Goal: Information Seeking & Learning: Get advice/opinions

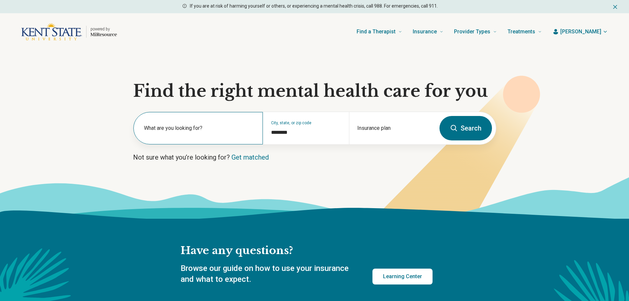
click at [183, 125] on label "What are you looking for?" at bounding box center [199, 128] width 111 height 8
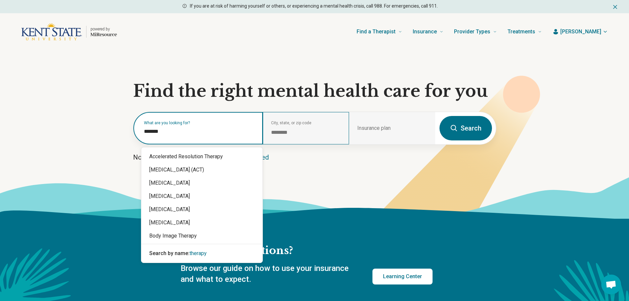
type input "*******"
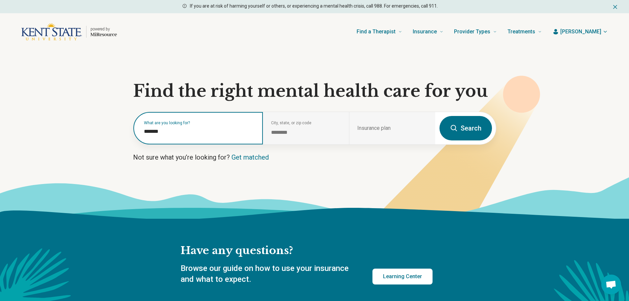
click at [164, 130] on input "*******" at bounding box center [199, 131] width 111 height 8
click at [439, 116] on button "Search" at bounding box center [465, 128] width 52 height 24
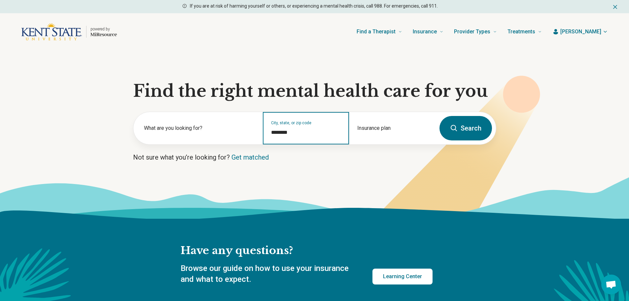
click at [278, 134] on input "********" at bounding box center [306, 132] width 70 height 8
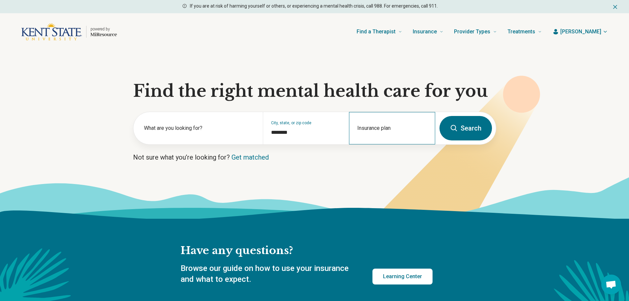
click at [385, 126] on div "Insurance plan" at bounding box center [392, 128] width 86 height 32
type input "******"
click at [387, 155] on div "Anthem" at bounding box center [389, 156] width 78 height 13
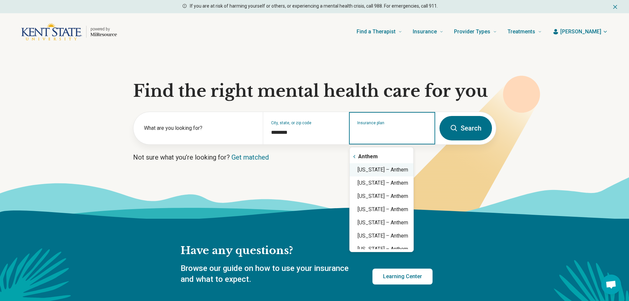
click at [380, 171] on div "Ohio – Anthem" at bounding box center [382, 169] width 64 height 13
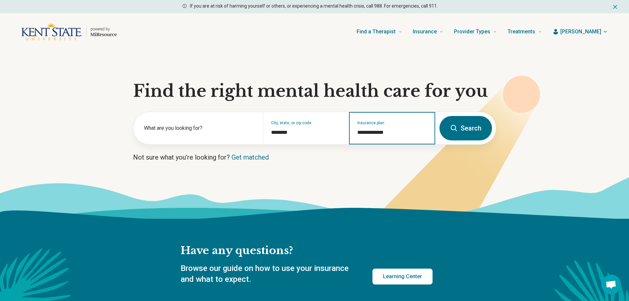
type input "**********"
click at [475, 127] on button "Search" at bounding box center [465, 128] width 52 height 24
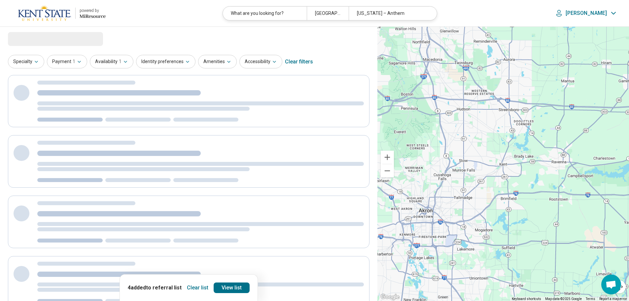
select select "***"
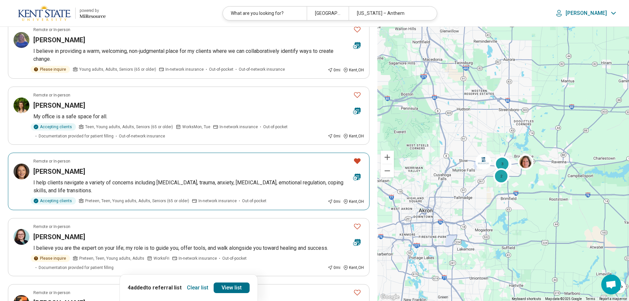
scroll to position [132, 0]
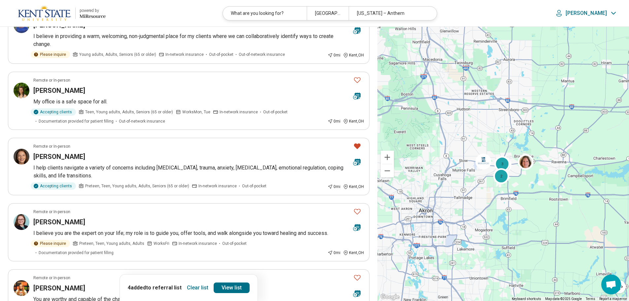
click at [199, 287] on button "Clear list" at bounding box center [197, 287] width 27 height 11
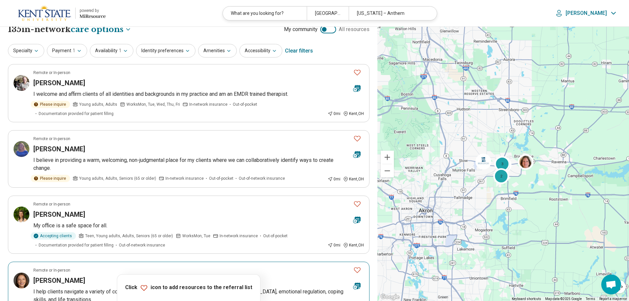
scroll to position [0, 0]
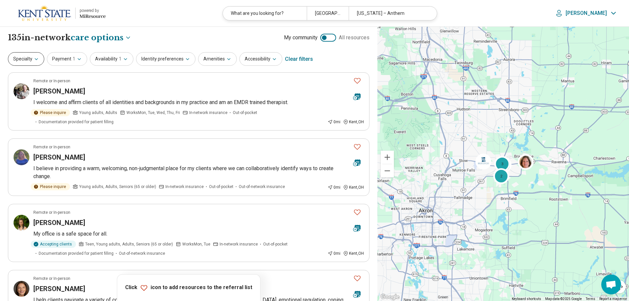
click at [37, 57] on icon "button" at bounding box center [36, 58] width 5 height 5
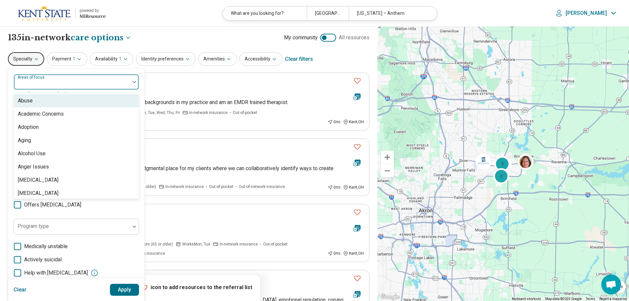
click at [133, 83] on img at bounding box center [134, 82] width 3 height 2
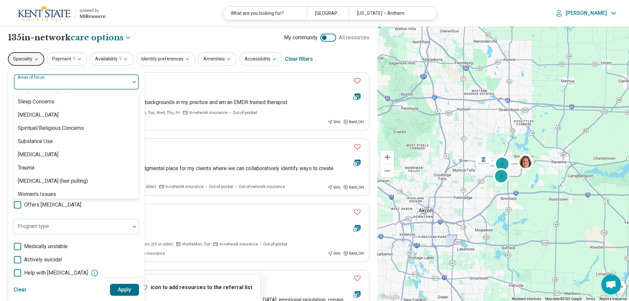
scroll to position [1221, 0]
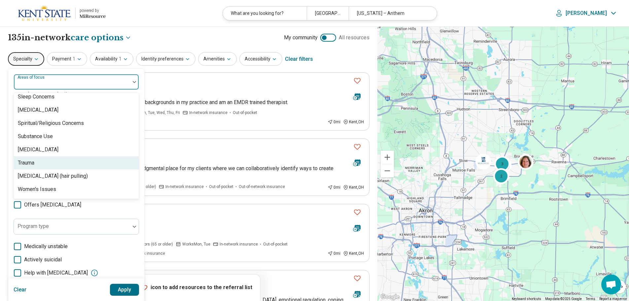
click at [59, 164] on div "Trauma" at bounding box center [76, 162] width 125 height 13
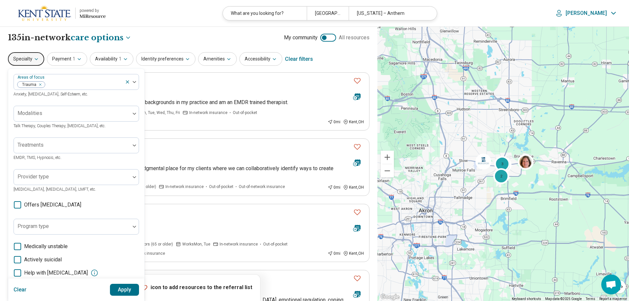
click at [127, 288] on button "Apply" at bounding box center [124, 289] width 29 height 12
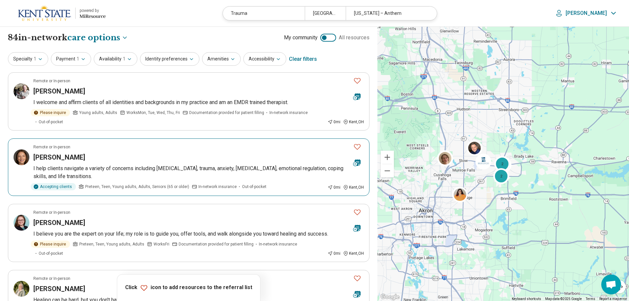
click at [165, 159] on div "Ayla Danes" at bounding box center [190, 156] width 315 height 9
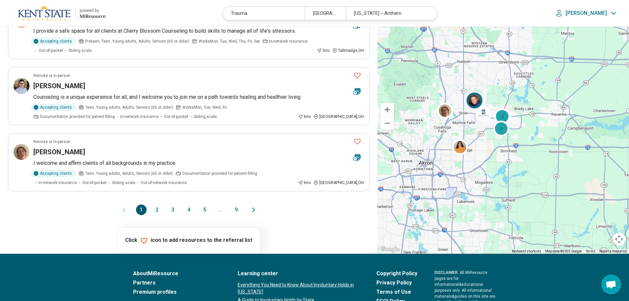
scroll to position [561, 0]
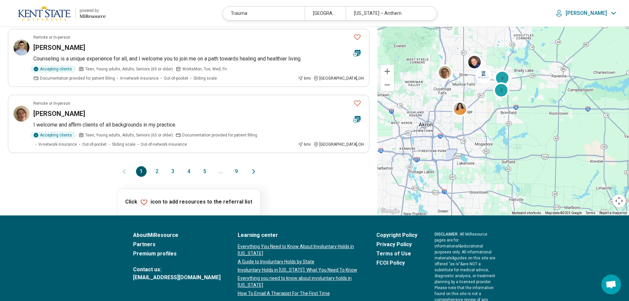
click at [156, 166] on button "2" at bounding box center [157, 171] width 11 height 11
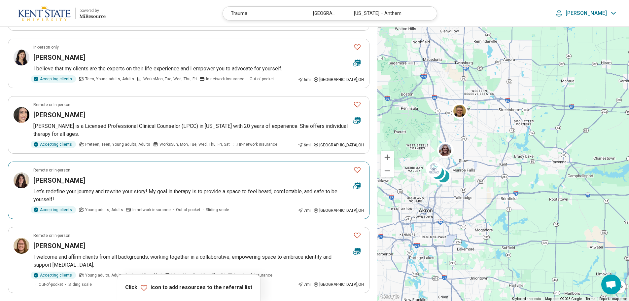
scroll to position [0, 0]
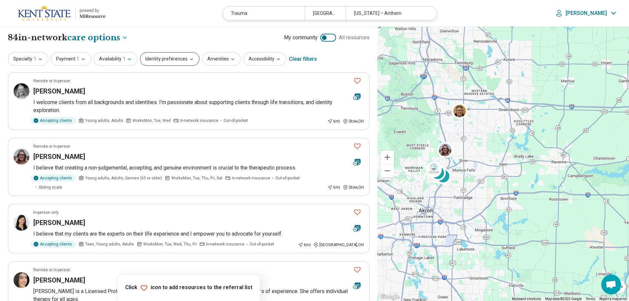
click at [189, 60] on icon "button" at bounding box center [191, 58] width 5 height 5
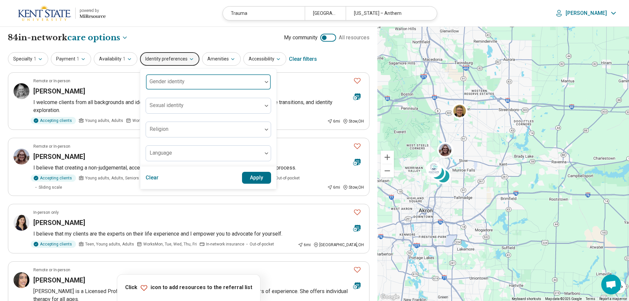
click at [265, 83] on img at bounding box center [266, 82] width 3 height 2
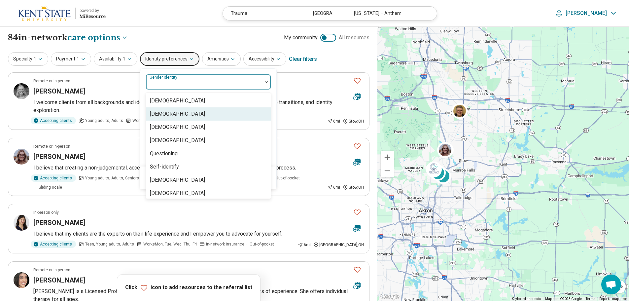
click at [235, 114] on div "[DEMOGRAPHIC_DATA]" at bounding box center [208, 113] width 125 height 13
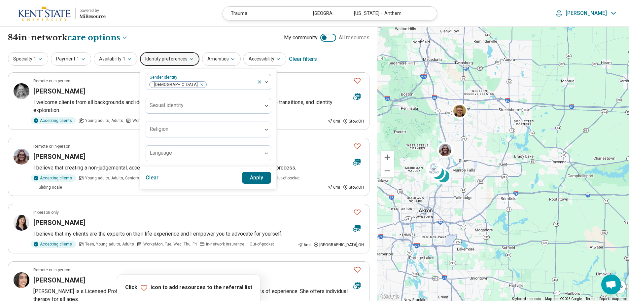
click at [218, 35] on div "**********" at bounding box center [188, 37] width 361 height 11
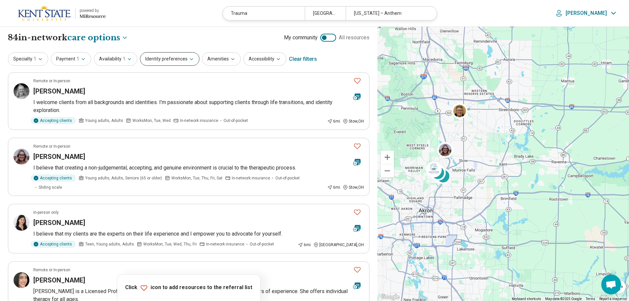
click at [190, 60] on icon "button" at bounding box center [191, 58] width 5 height 5
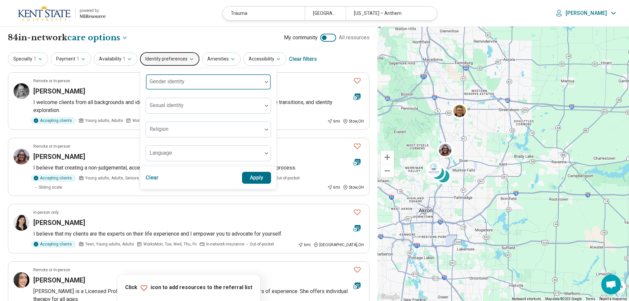
click at [187, 82] on div at bounding box center [204, 84] width 111 height 9
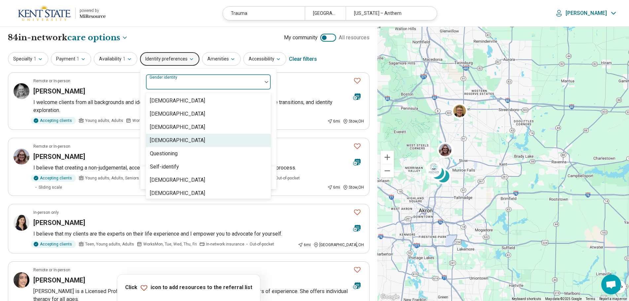
scroll to position [3, 0]
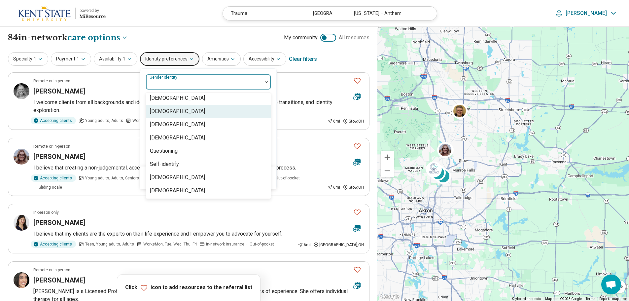
click at [193, 111] on div "[DEMOGRAPHIC_DATA]" at bounding box center [208, 111] width 125 height 13
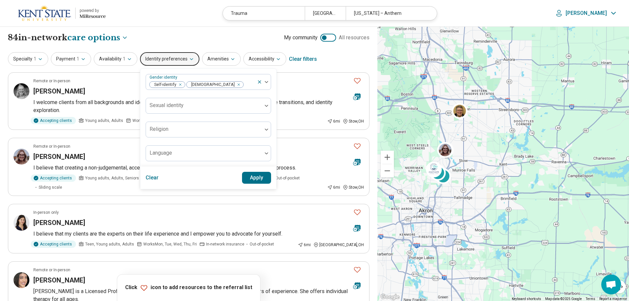
click at [252, 181] on button "Apply" at bounding box center [256, 178] width 29 height 12
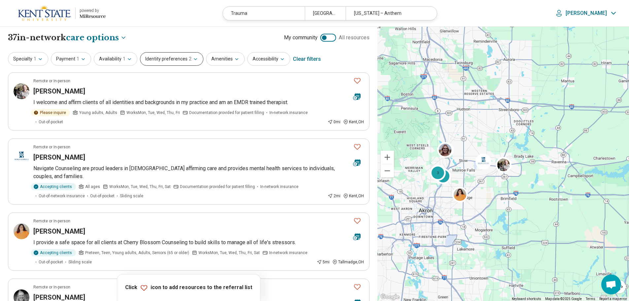
click at [194, 59] on icon "button" at bounding box center [195, 58] width 3 height 1
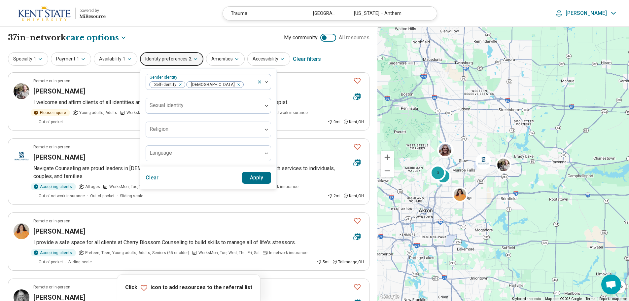
click at [184, 11] on header "powered by Miresource logo Trauma Kent, OH Ohio – Anthem Jennifer" at bounding box center [314, 13] width 629 height 27
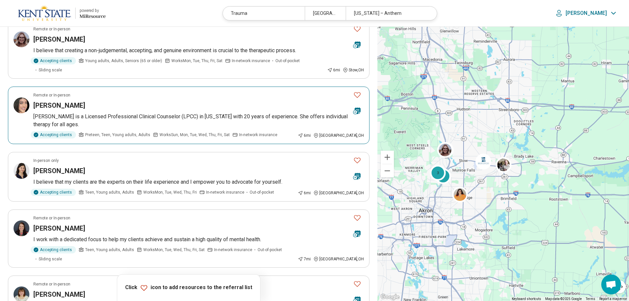
scroll to position [330, 0]
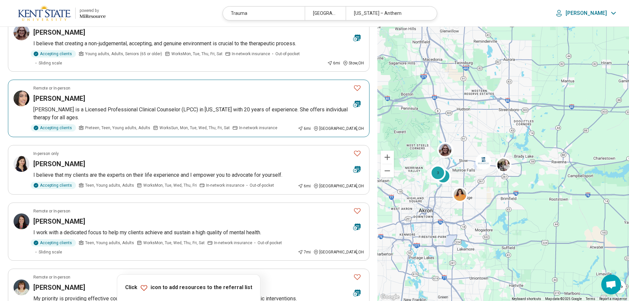
click at [153, 106] on p "Jen is a Licensed Professional Clinical Counselor (LPCC) in Ohio with 20 years …" at bounding box center [198, 114] width 330 height 16
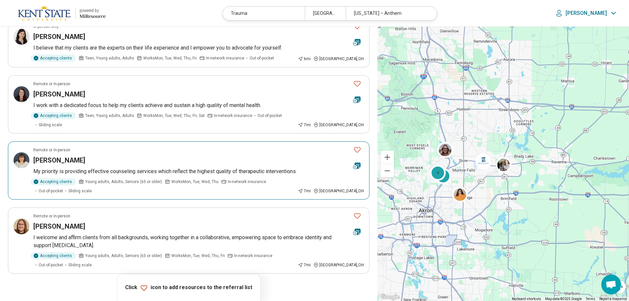
scroll to position [462, 0]
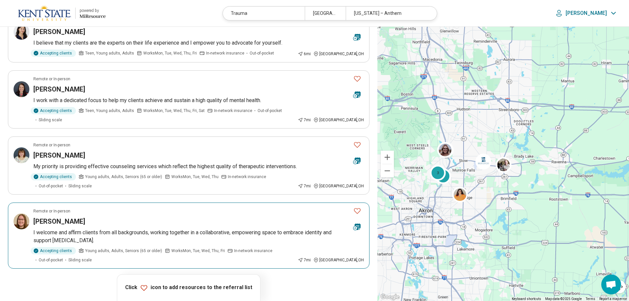
click at [80, 228] on p "I welcome and affirm clients from all backgrounds, working together in a collab…" at bounding box center [198, 236] width 330 height 16
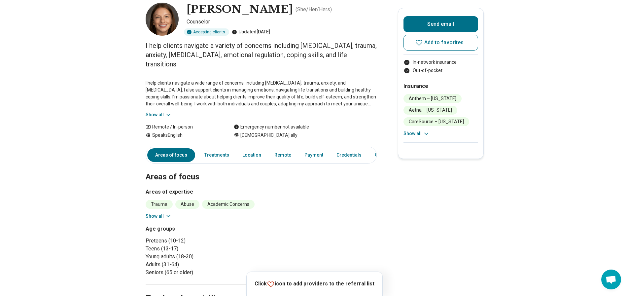
scroll to position [33, 0]
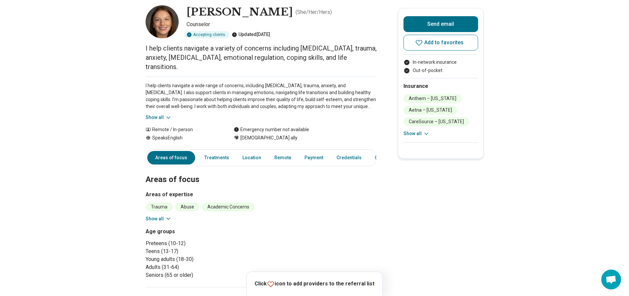
click at [160, 114] on button "Show all" at bounding box center [159, 117] width 26 height 7
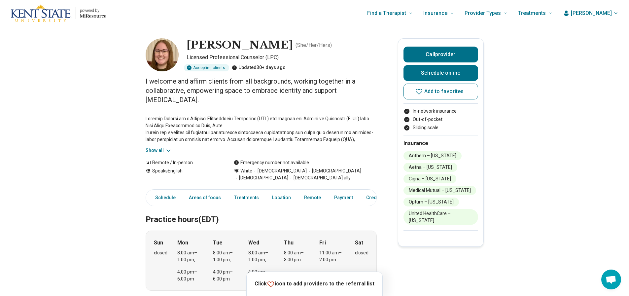
click at [153, 149] on button "Show all" at bounding box center [159, 150] width 26 height 7
